Goal: Check status: Check status

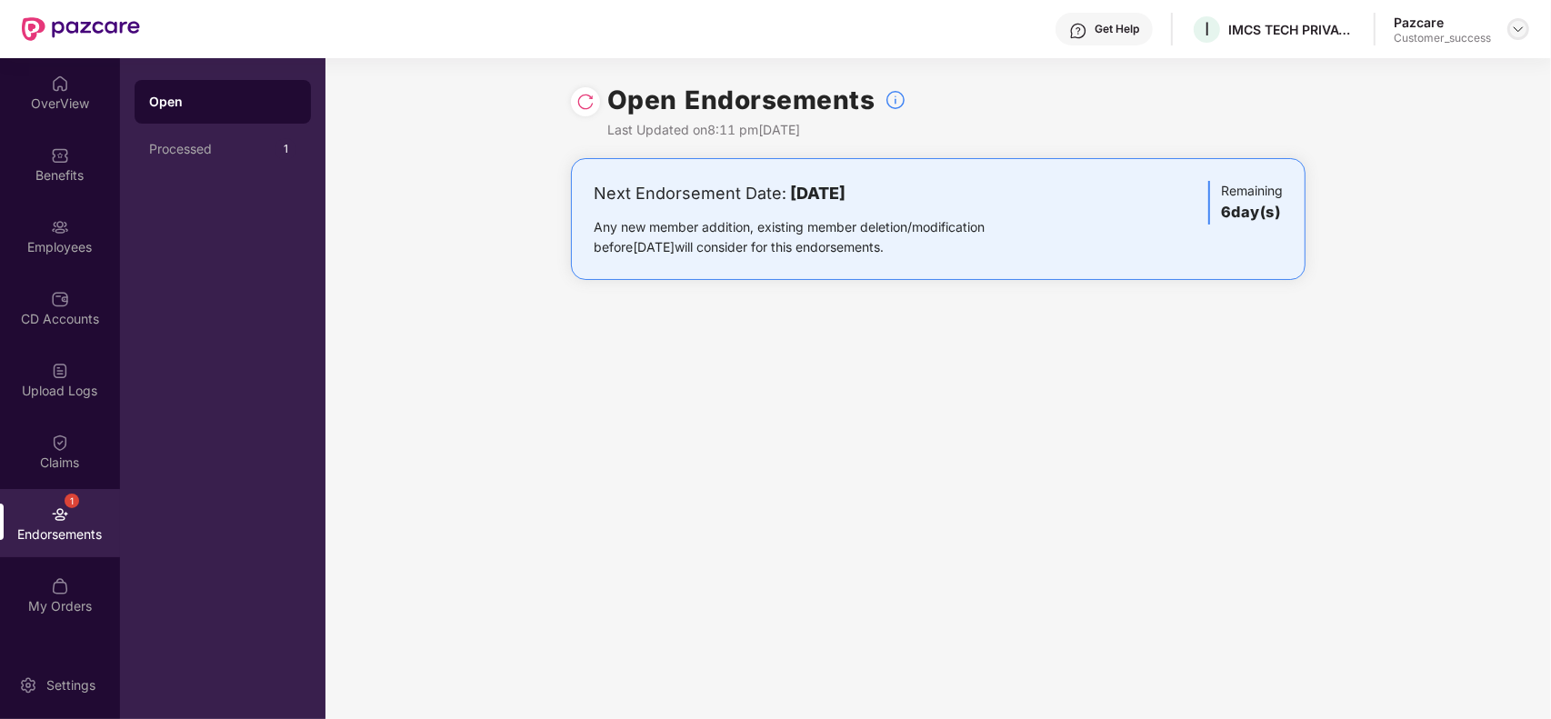
click at [1518, 34] on img at bounding box center [1518, 29] width 15 height 15
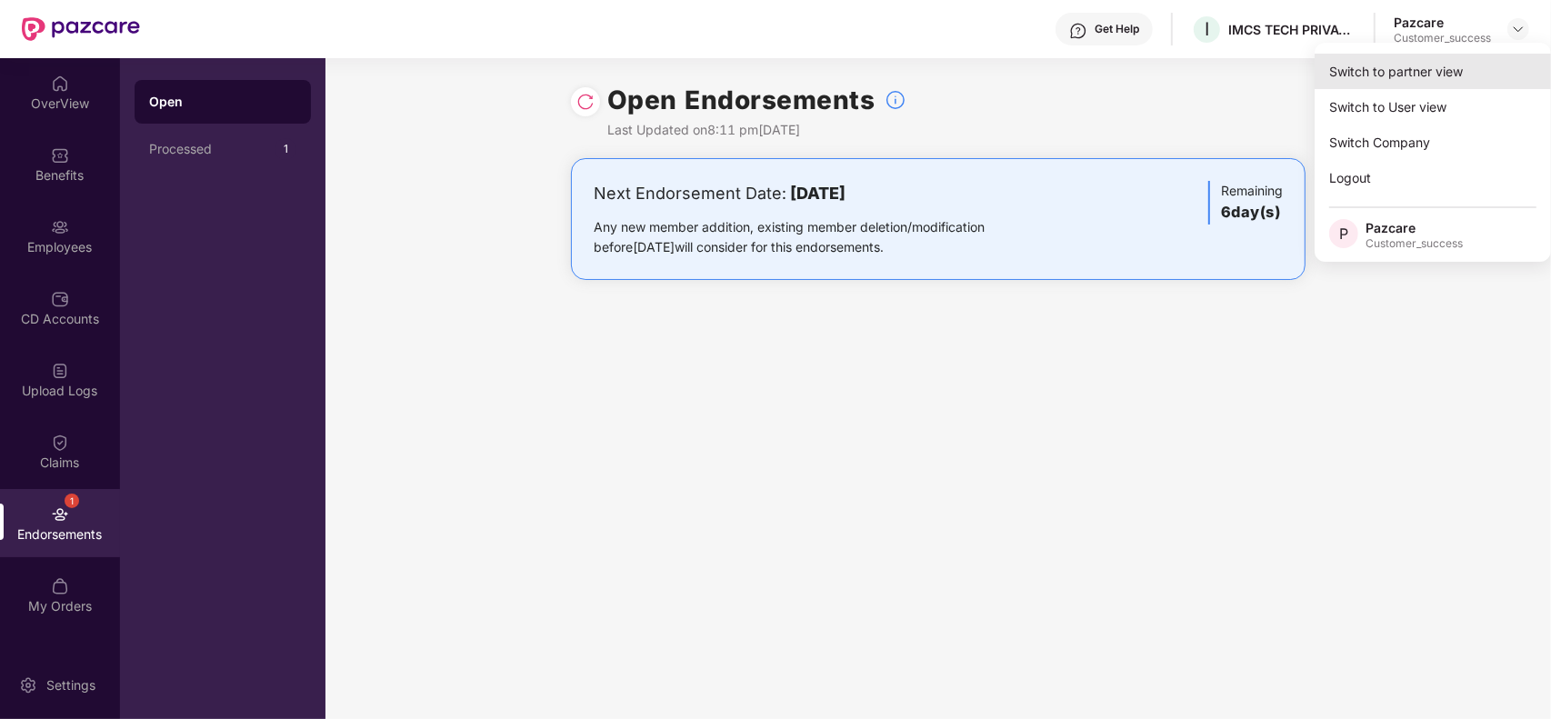
click at [1447, 61] on div "Switch to partner view" at bounding box center [1432, 71] width 236 height 35
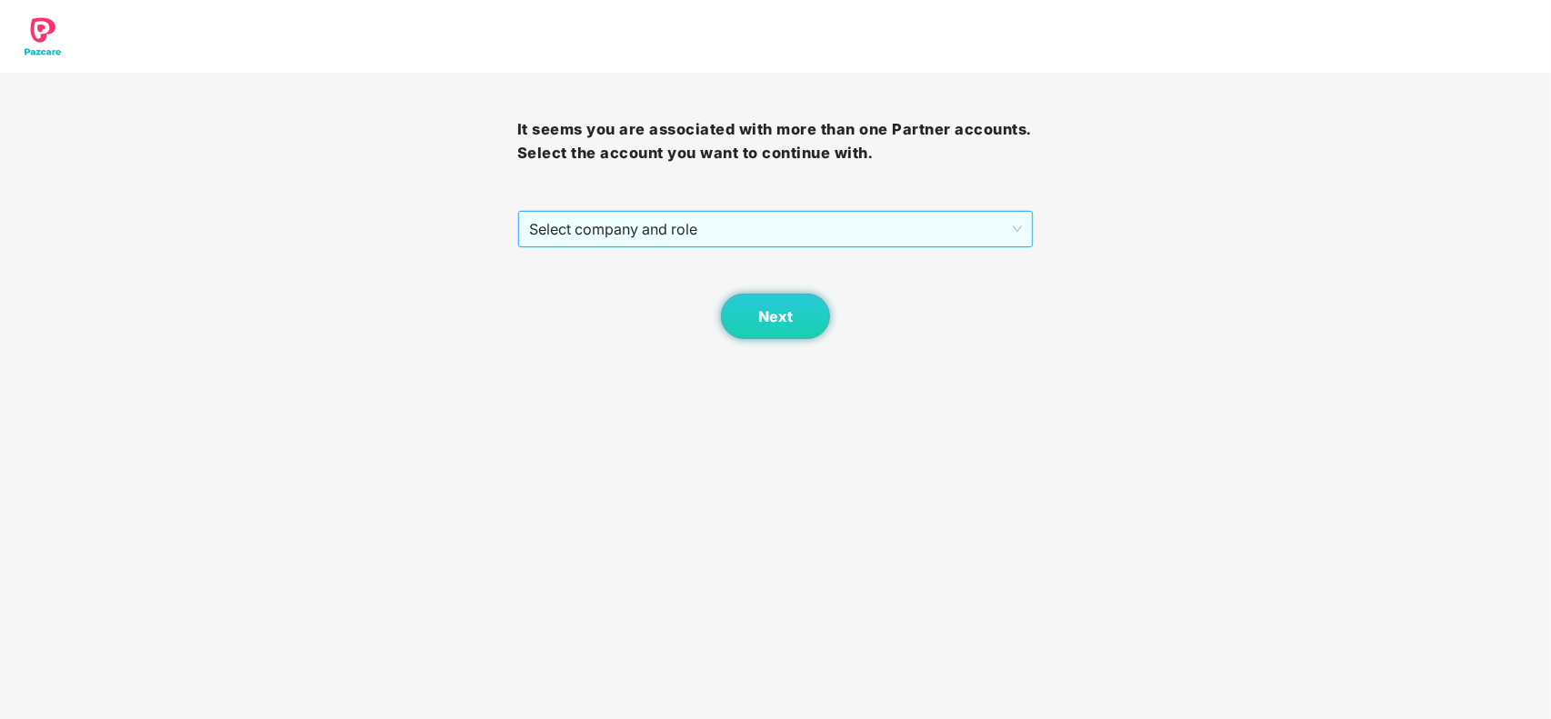
click at [803, 248] on div "Select company and role" at bounding box center [775, 229] width 517 height 38
click at [765, 243] on span "Select company and role" at bounding box center [776, 229] width 494 height 35
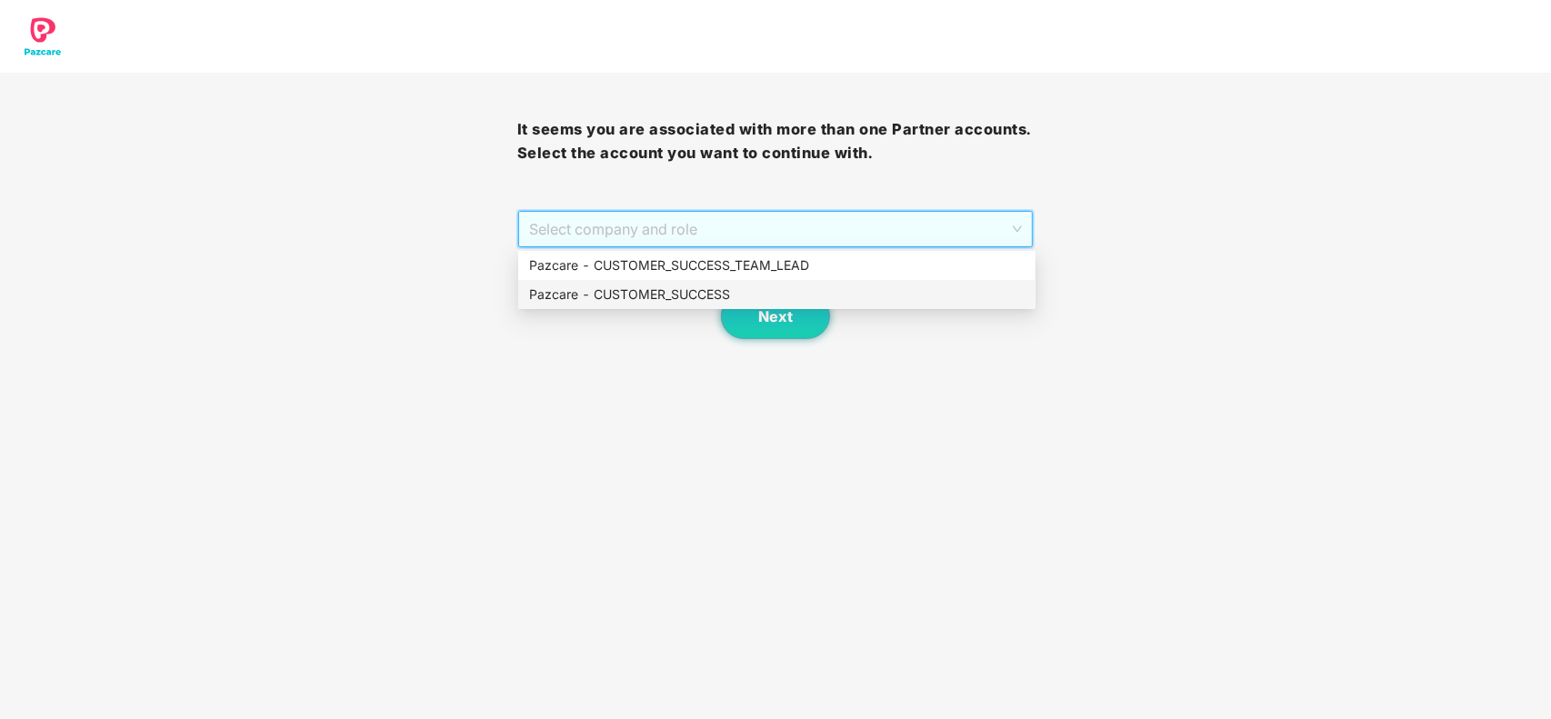
click at [668, 289] on div "Pazcare - CUSTOMER_SUCCESS" at bounding box center [776, 294] width 495 height 20
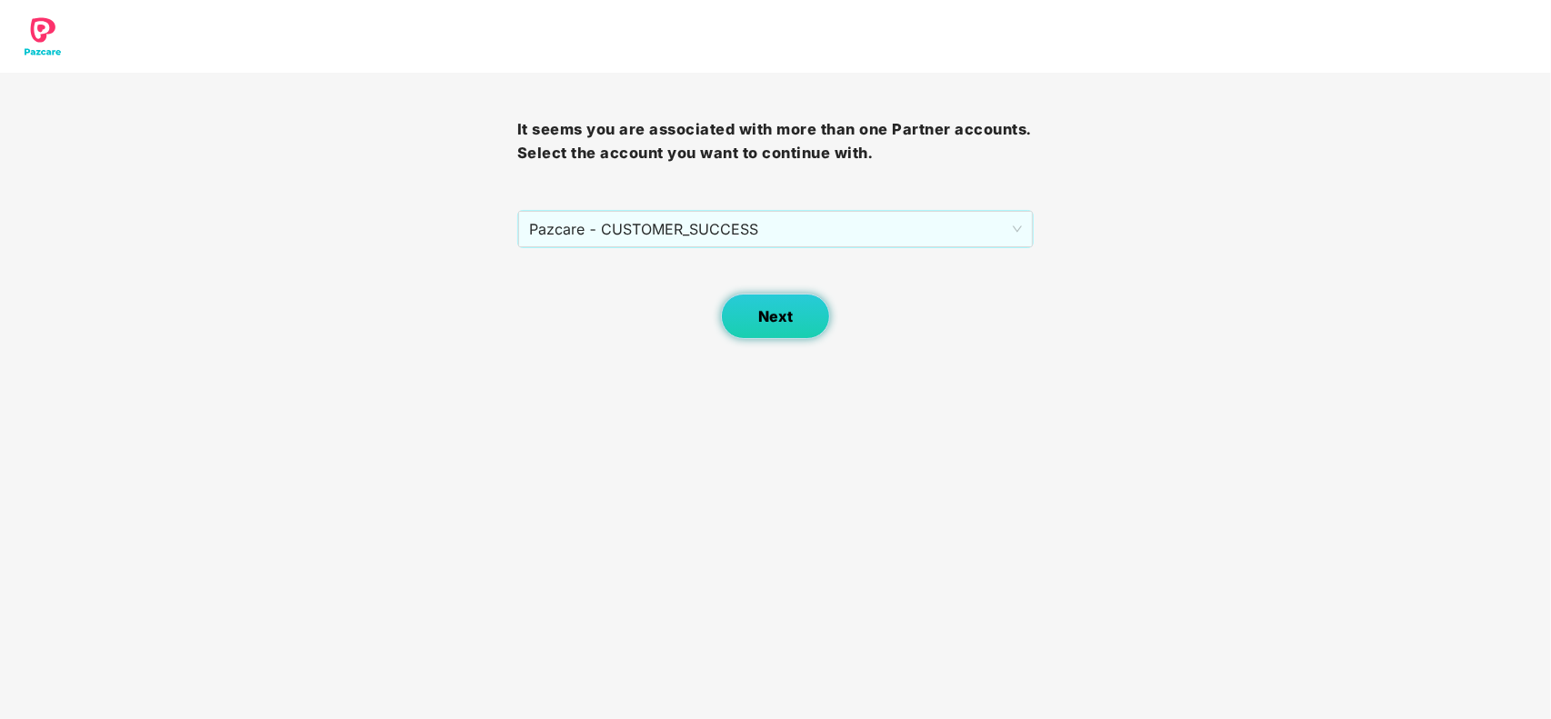
click at [742, 309] on button "Next" at bounding box center [775, 316] width 109 height 45
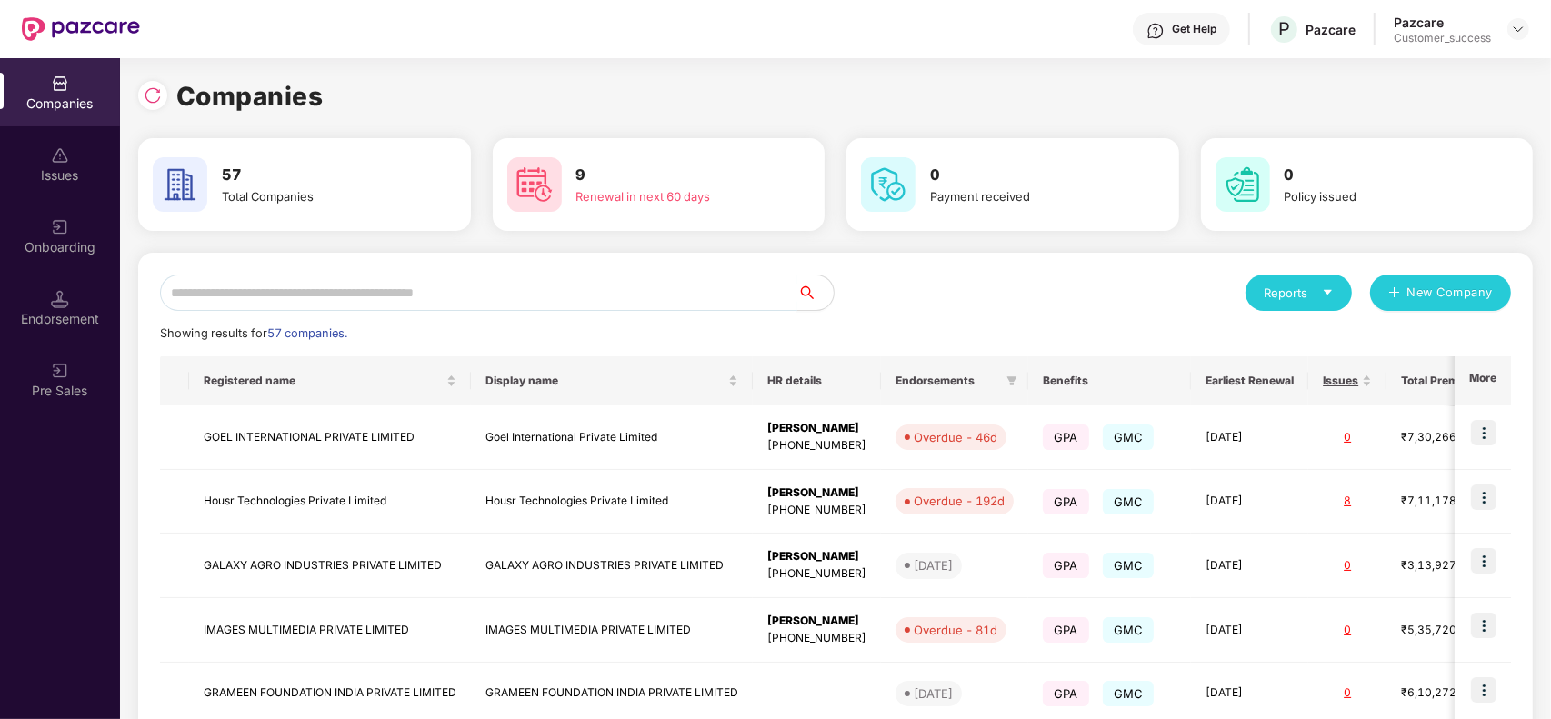
click at [546, 293] on input "text" at bounding box center [478, 292] width 637 height 36
type input "*"
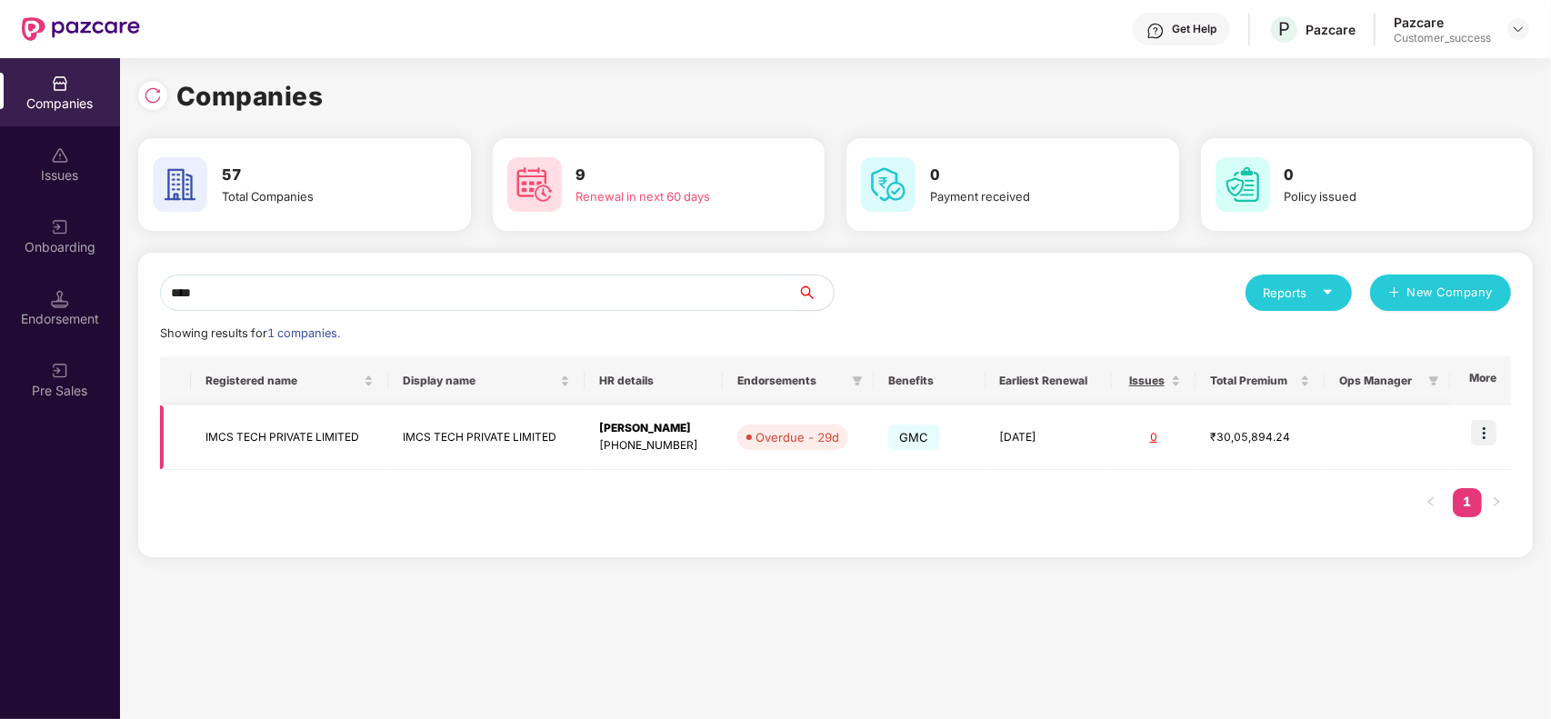
type input "****"
click at [475, 436] on td "IMCS TECH PRIVATE LIMITED" at bounding box center [486, 437] width 196 height 65
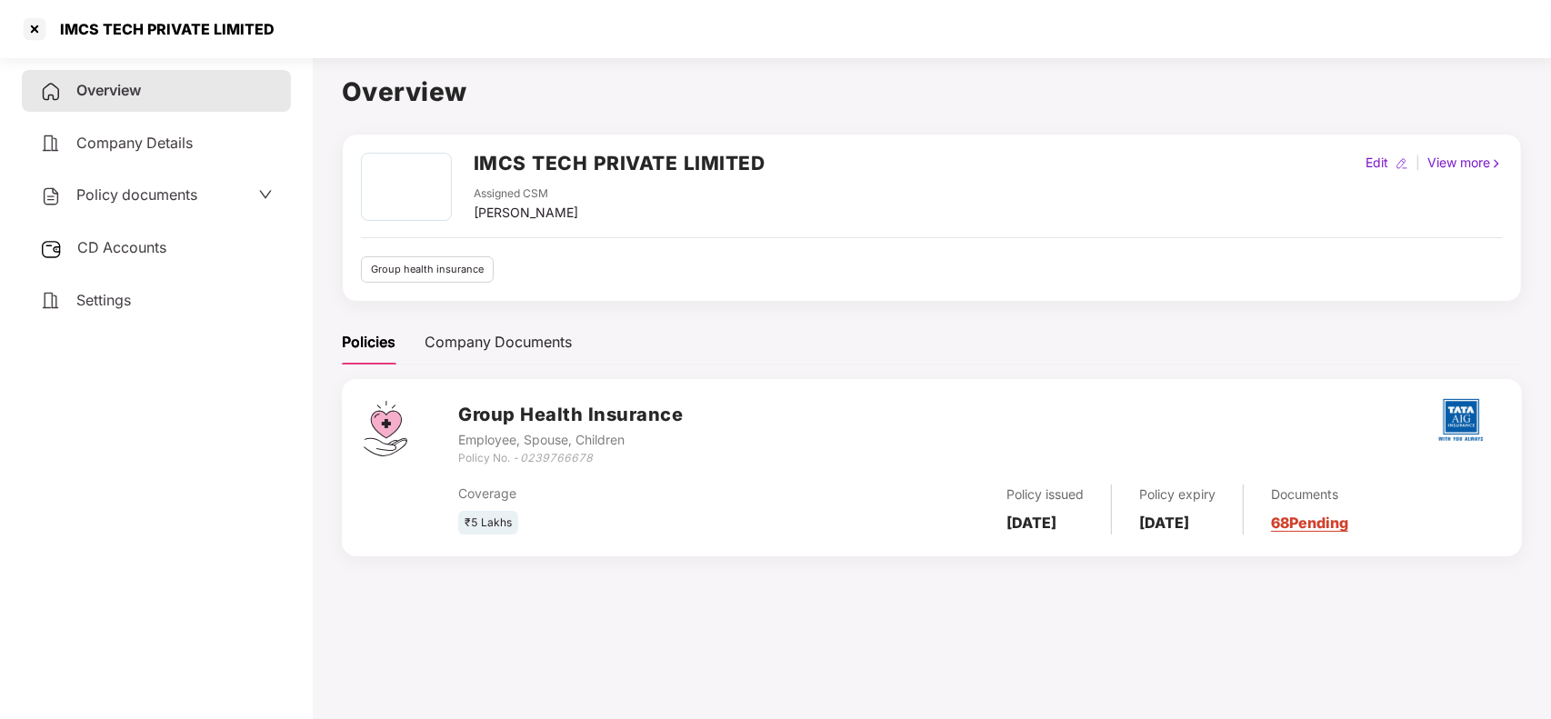
click at [1322, 506] on div "Documents 68 Pending" at bounding box center [1295, 509] width 105 height 50
click at [1318, 530] on link "68 Pending" at bounding box center [1309, 523] width 77 height 18
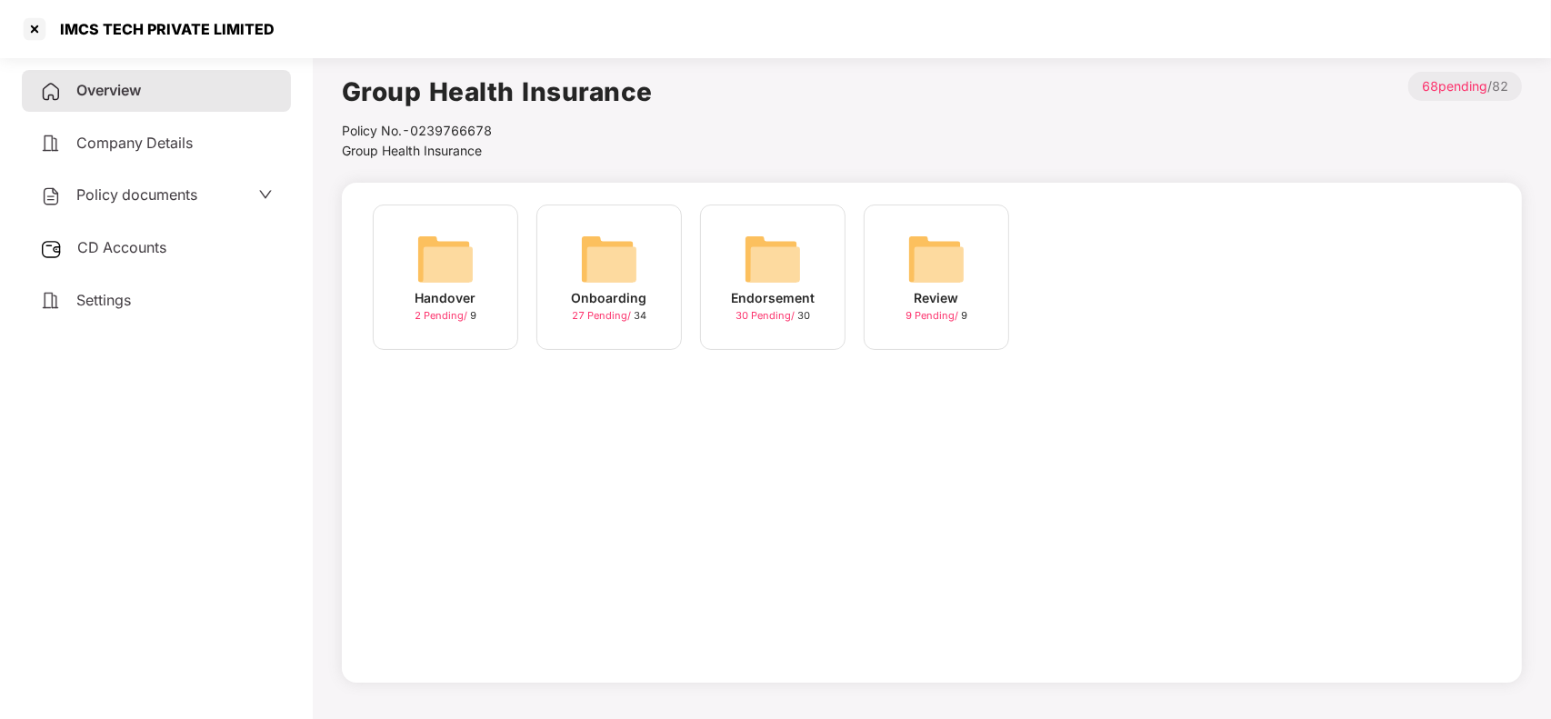
click at [593, 261] on img at bounding box center [609, 259] width 58 height 58
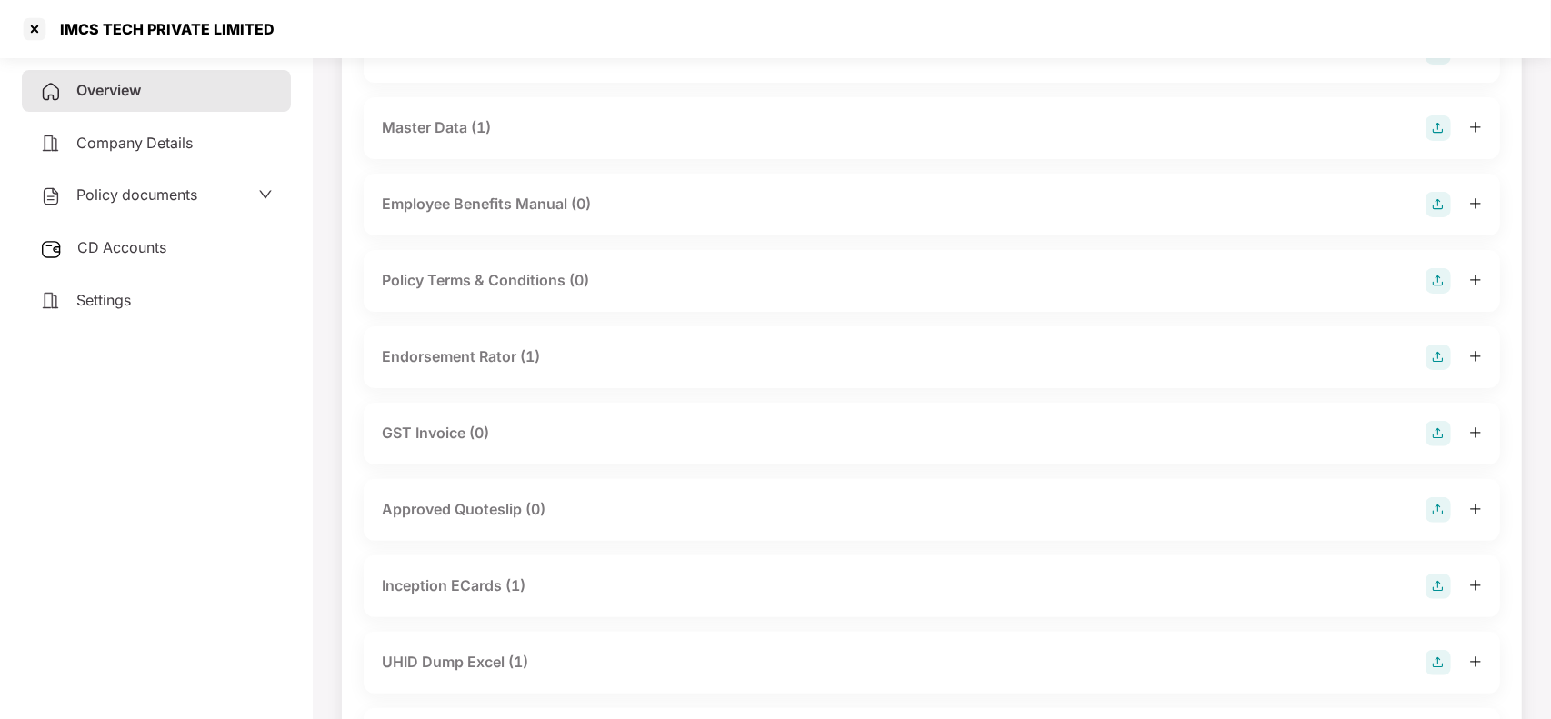
scroll to position [364, 0]
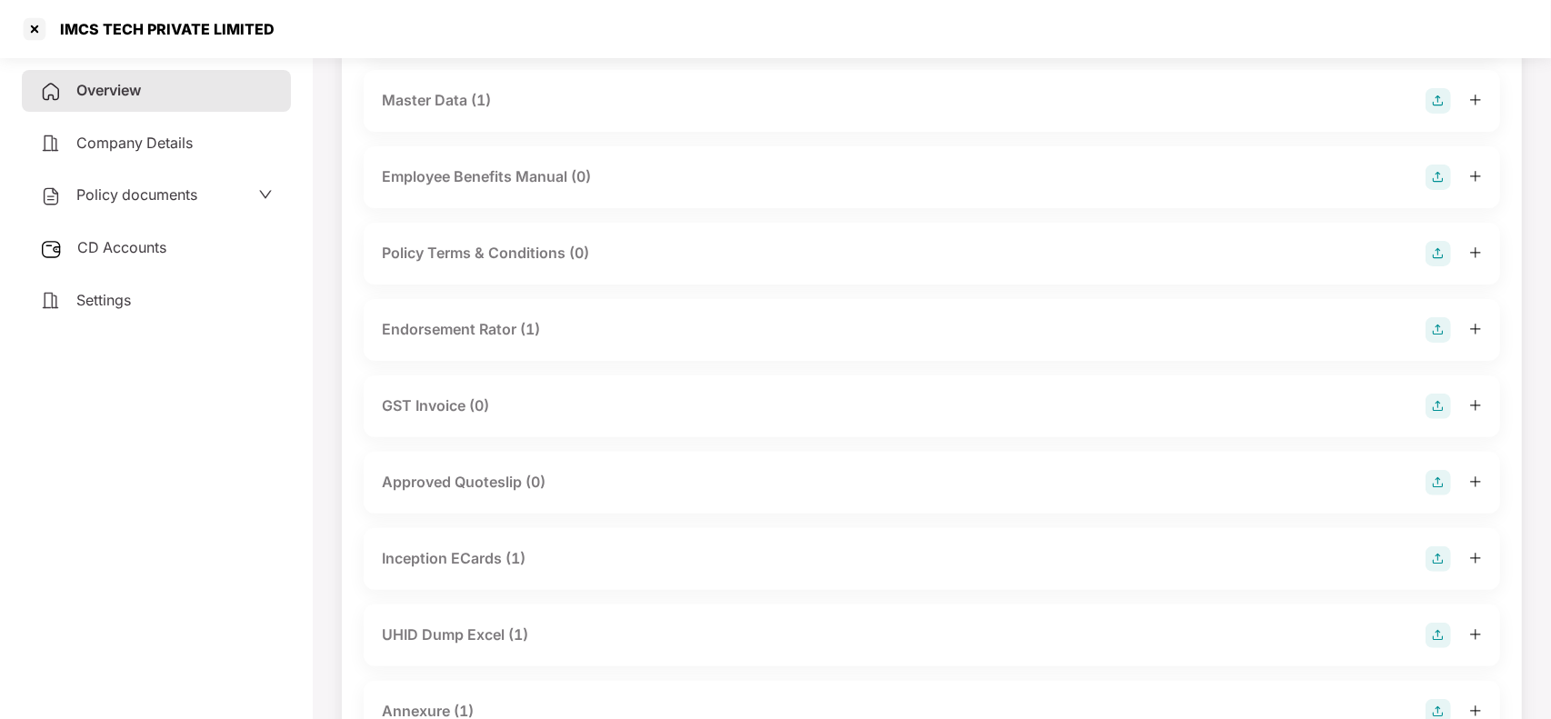
click at [462, 563] on div "Inception ECards (1)" at bounding box center [454, 558] width 144 height 23
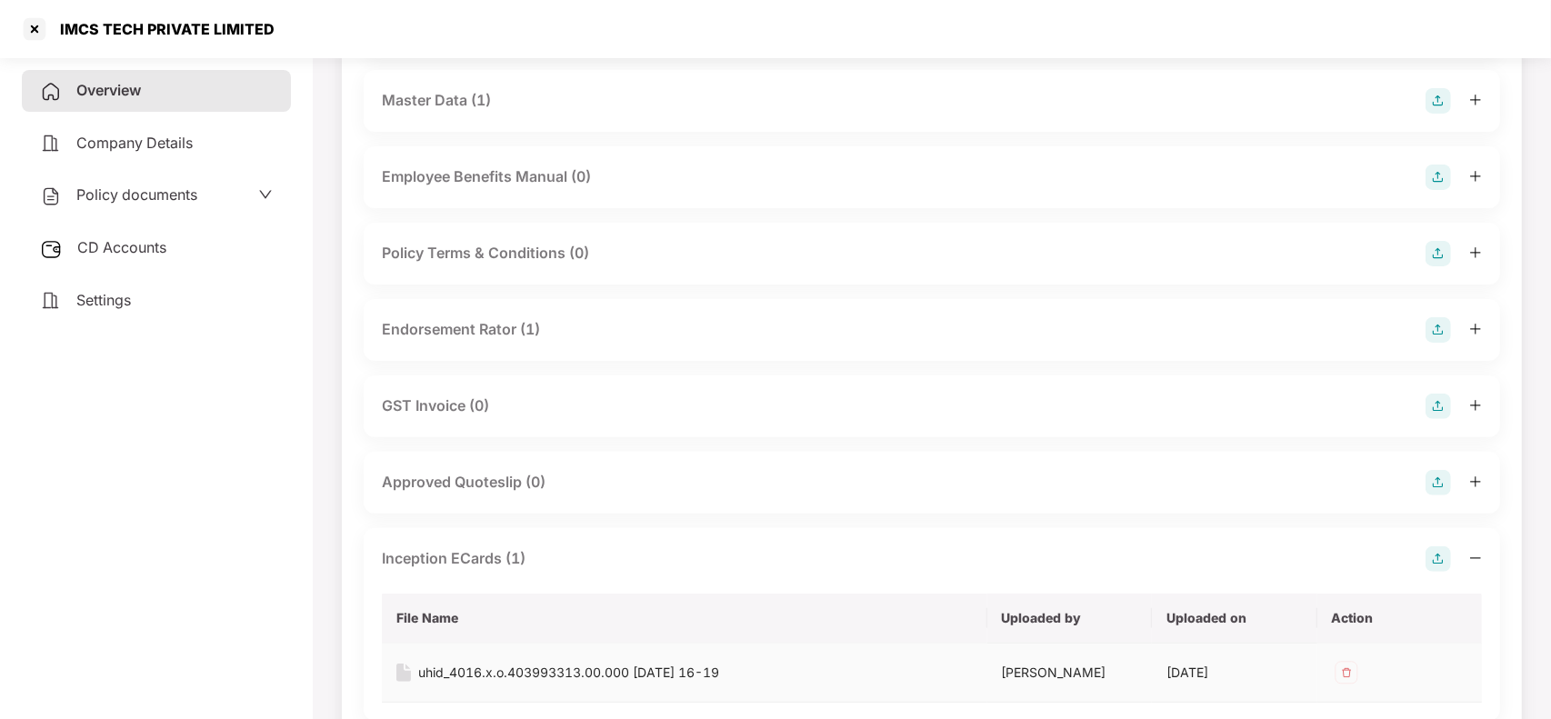
click at [459, 669] on div "uhid_4016.x.o.403993313.00.000 [DATE] 16-19" at bounding box center [568, 673] width 301 height 20
click at [34, 32] on div at bounding box center [34, 29] width 29 height 29
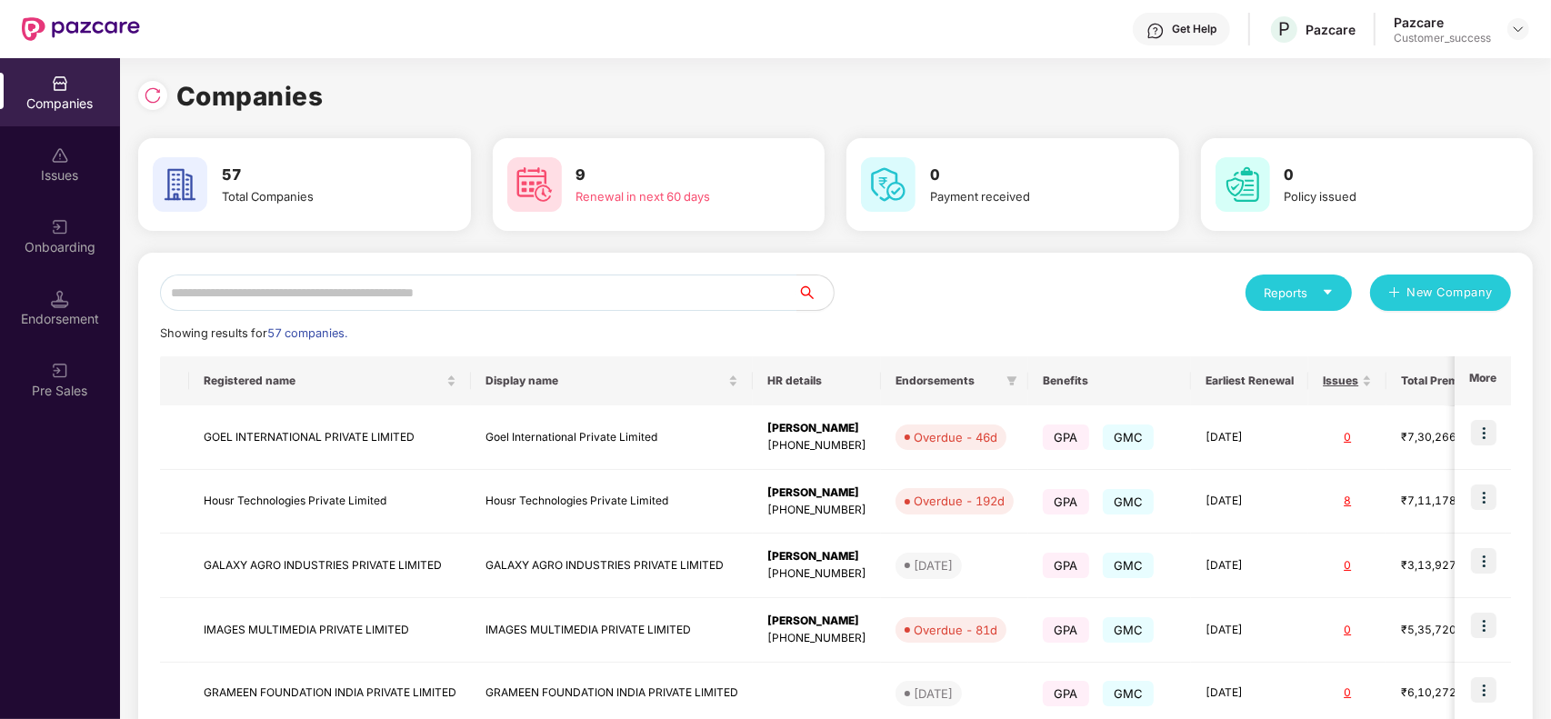
scroll to position [0, 0]
click at [141, 89] on div at bounding box center [152, 95] width 29 height 29
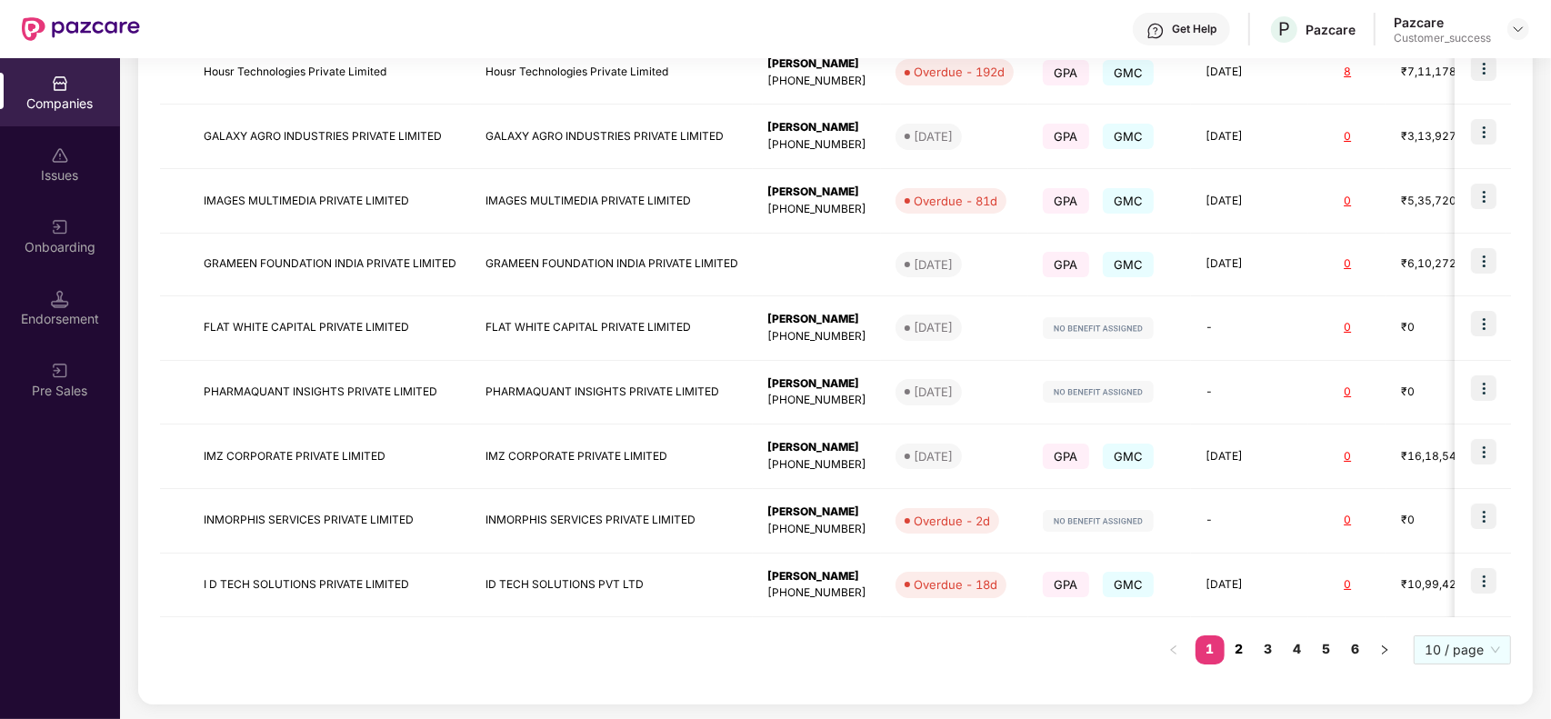
click at [1241, 645] on link "2" at bounding box center [1238, 648] width 29 height 27
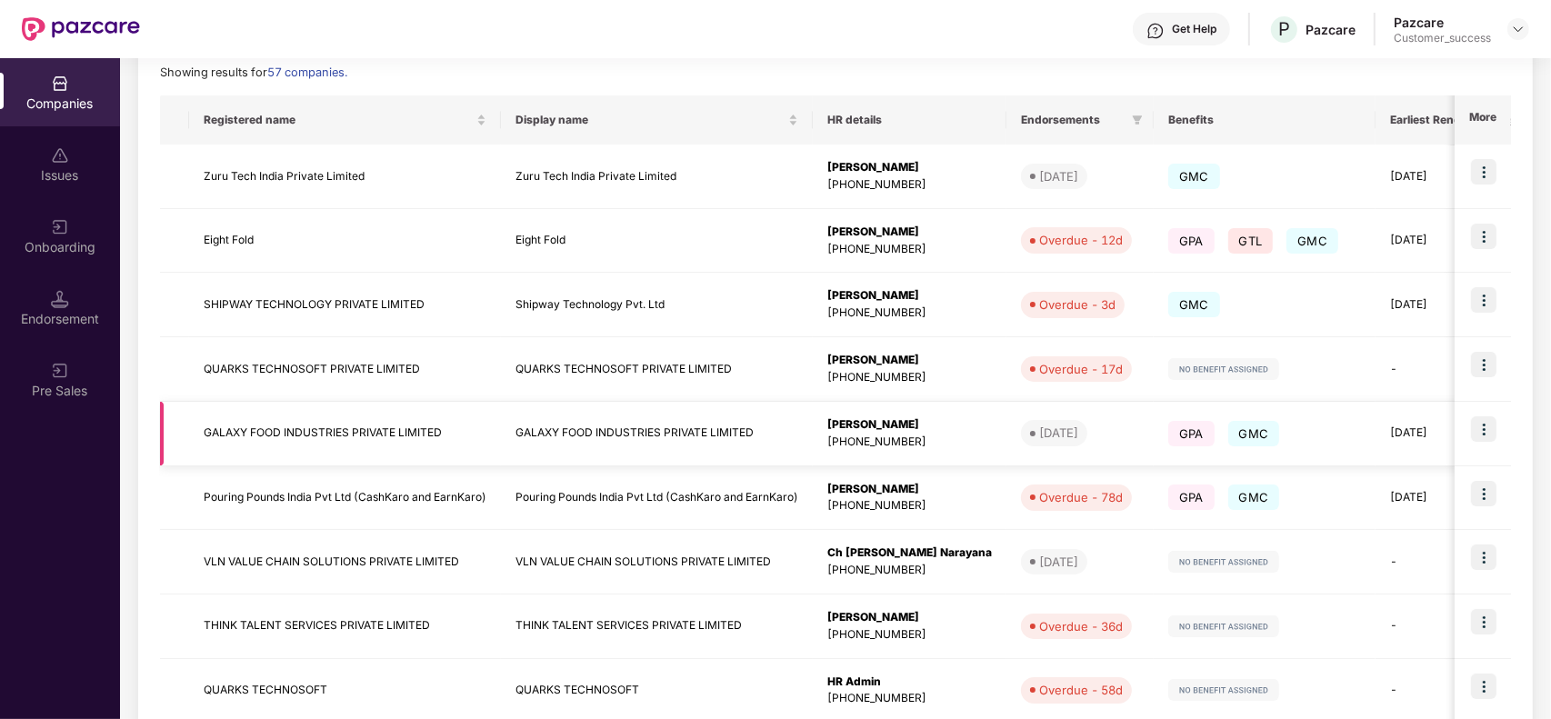
scroll to position [432, 0]
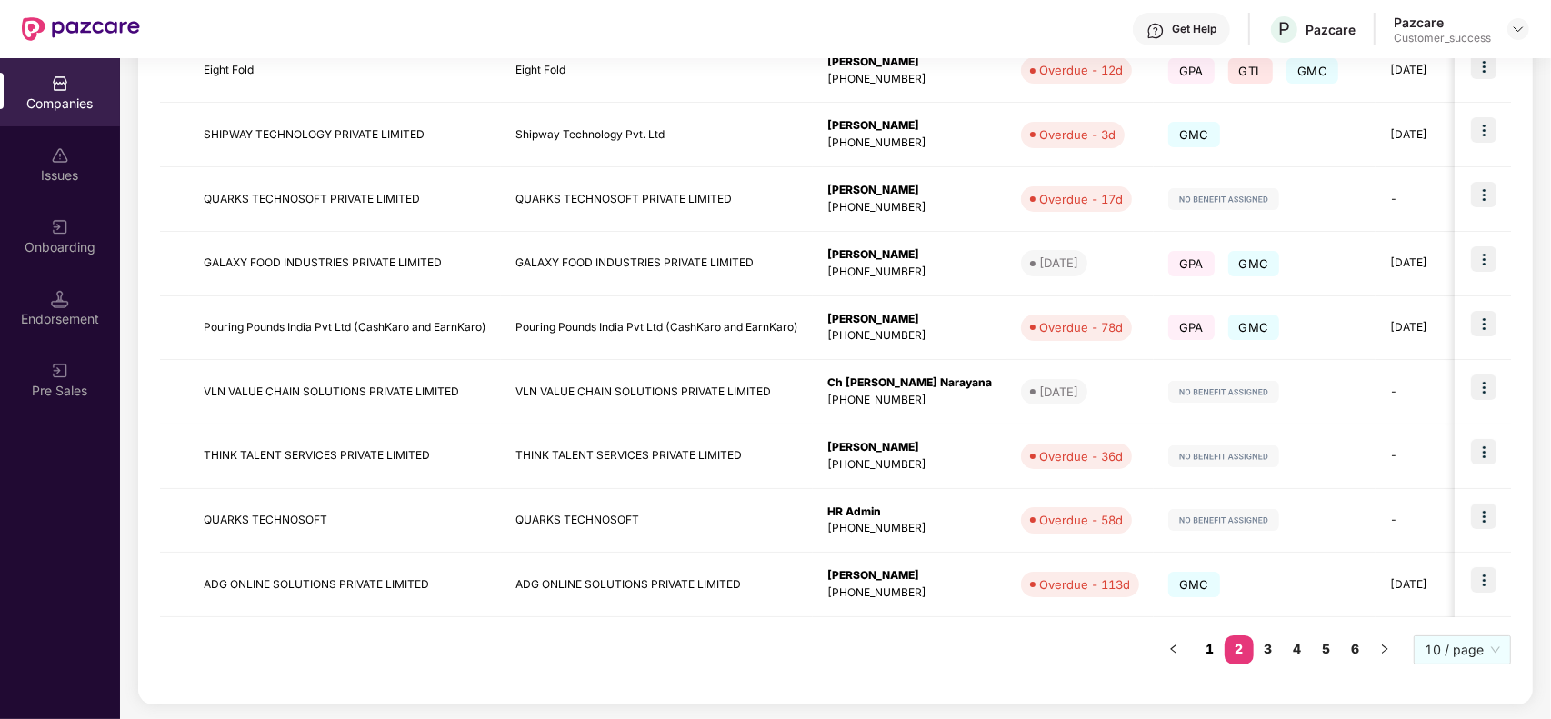
click at [1206, 651] on link "1" at bounding box center [1209, 648] width 29 height 27
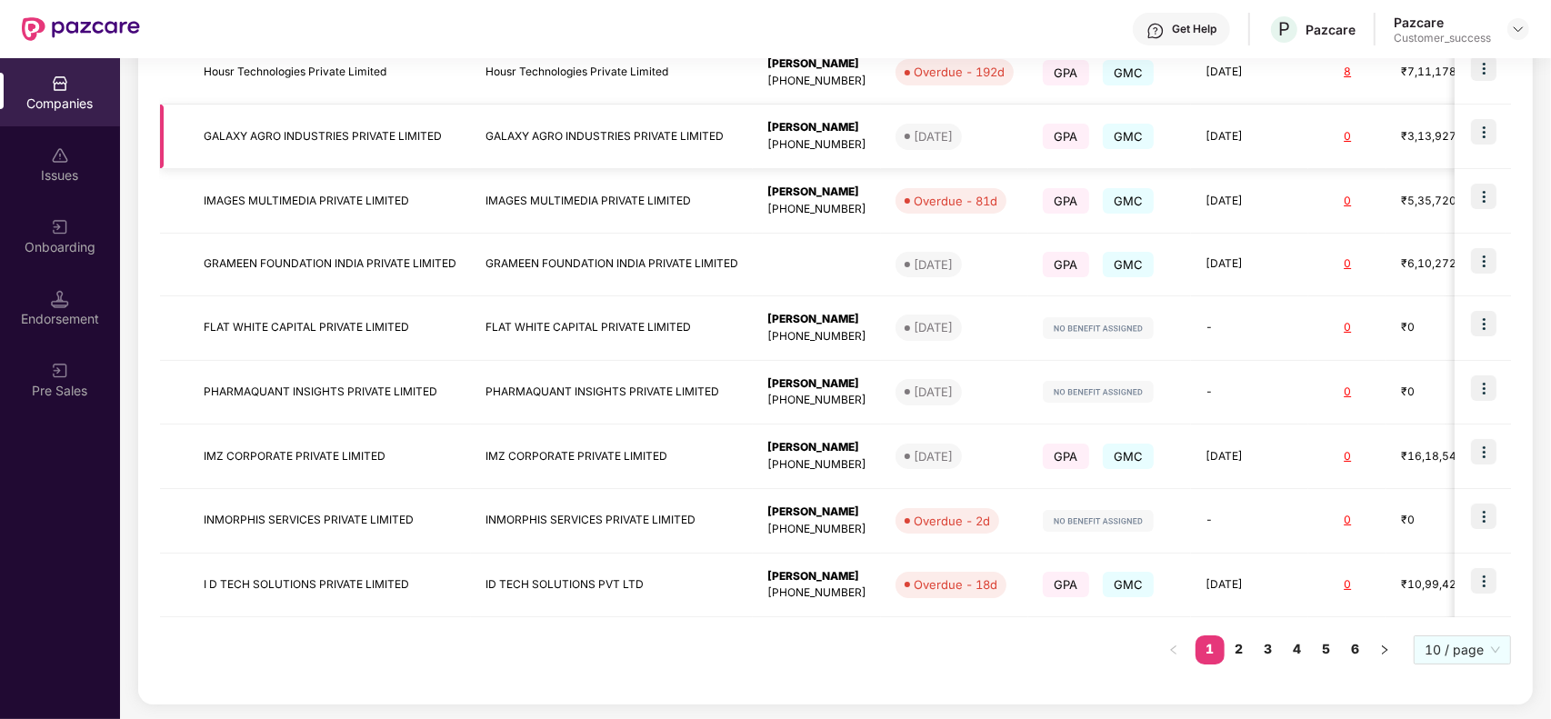
scroll to position [0, 0]
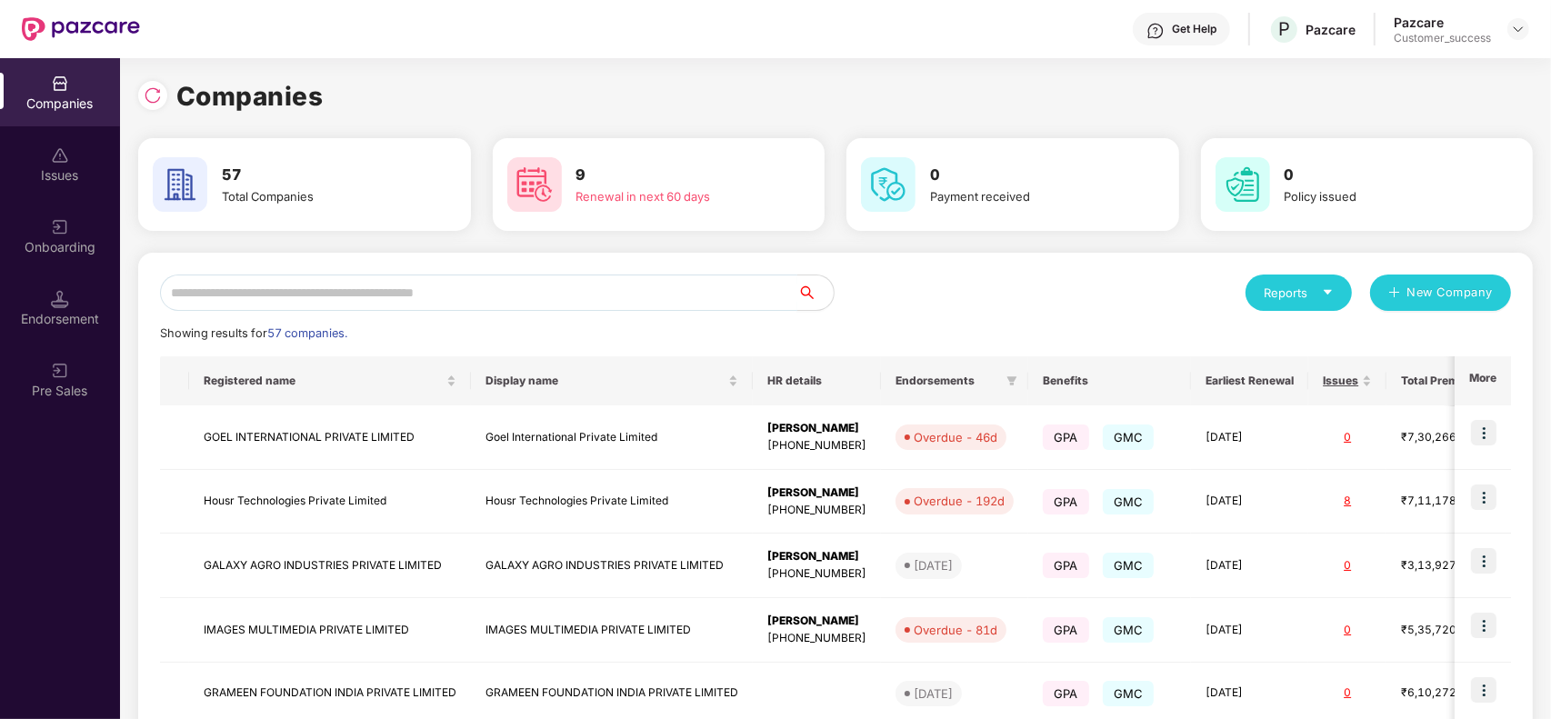
click at [424, 284] on input "text" at bounding box center [478, 292] width 637 height 36
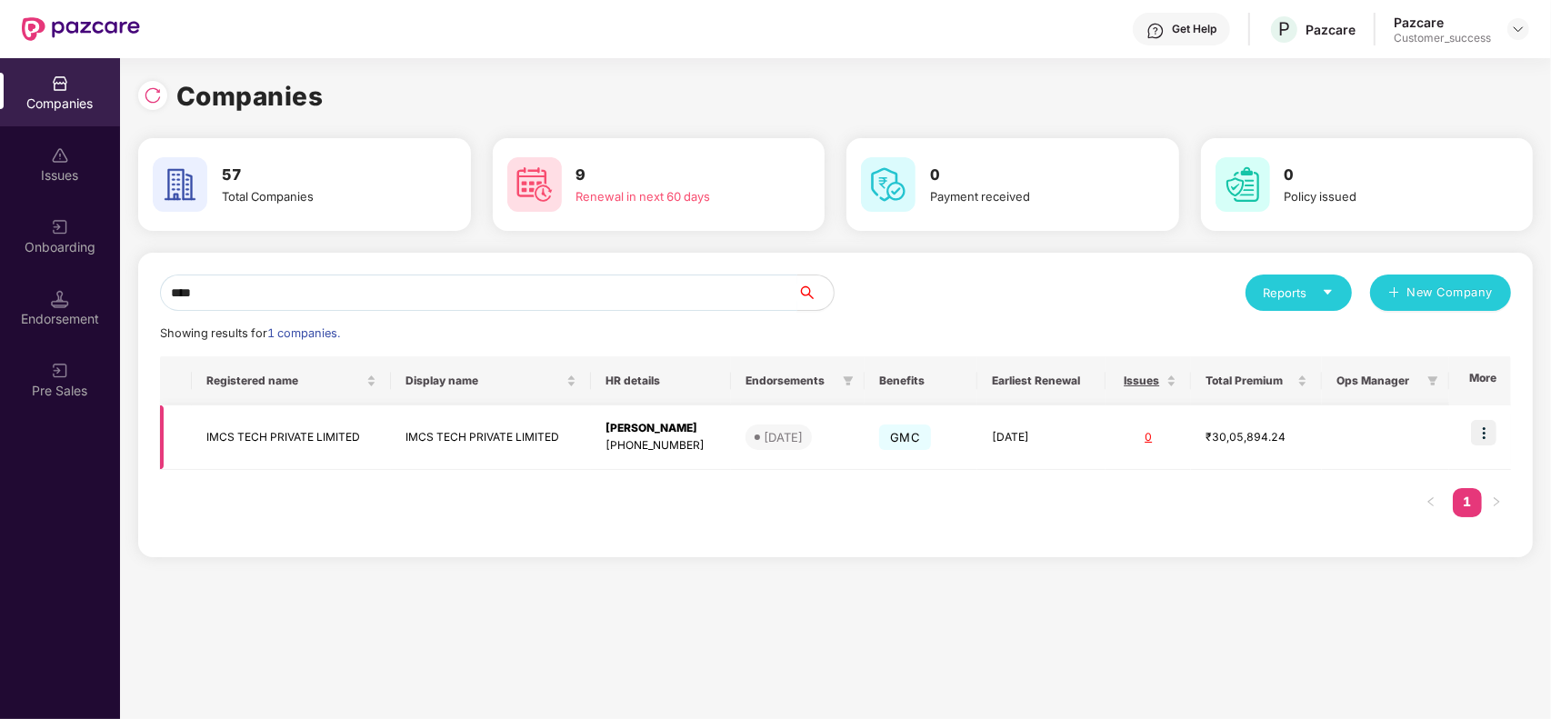
type input "****"
click at [434, 436] on td "IMCS TECH PRIVATE LIMITED" at bounding box center [491, 437] width 200 height 65
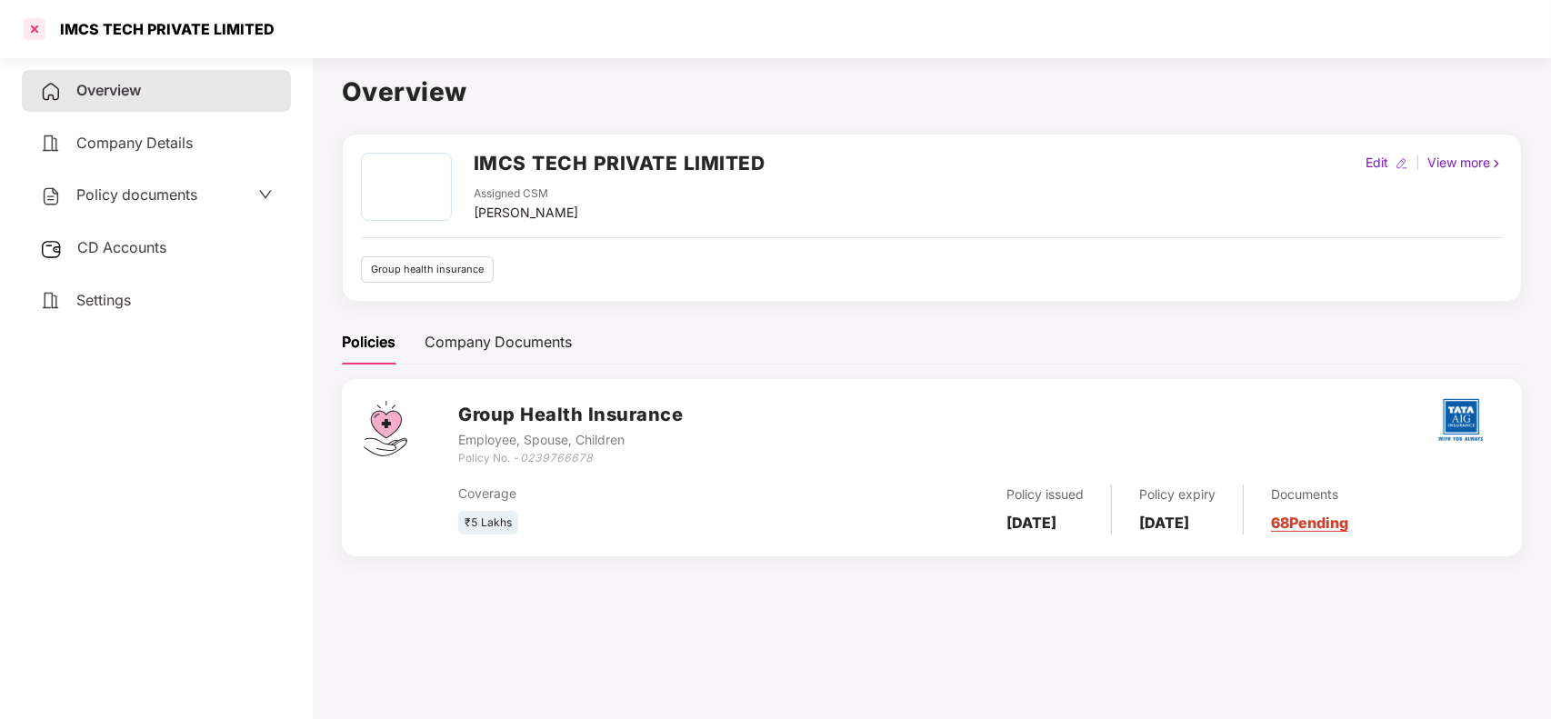
click at [25, 30] on div at bounding box center [34, 29] width 29 height 29
